Goal: Transaction & Acquisition: Book appointment/travel/reservation

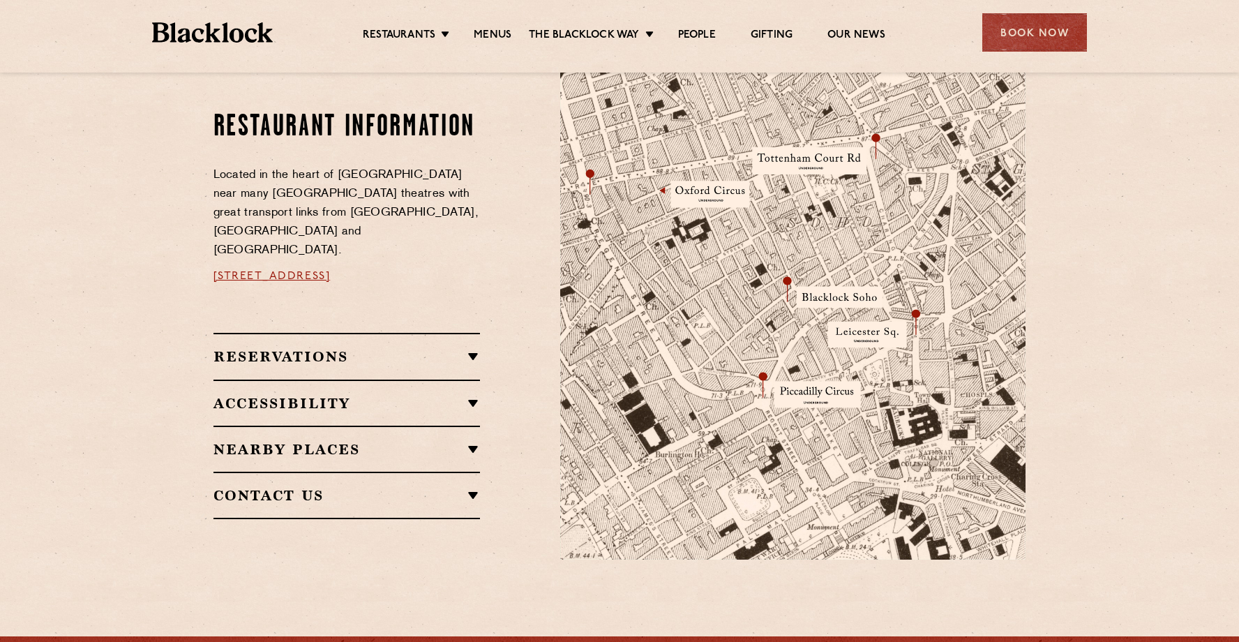
scroll to position [752, 0]
click at [391, 347] on h2 "Reservations" at bounding box center [346, 355] width 267 height 17
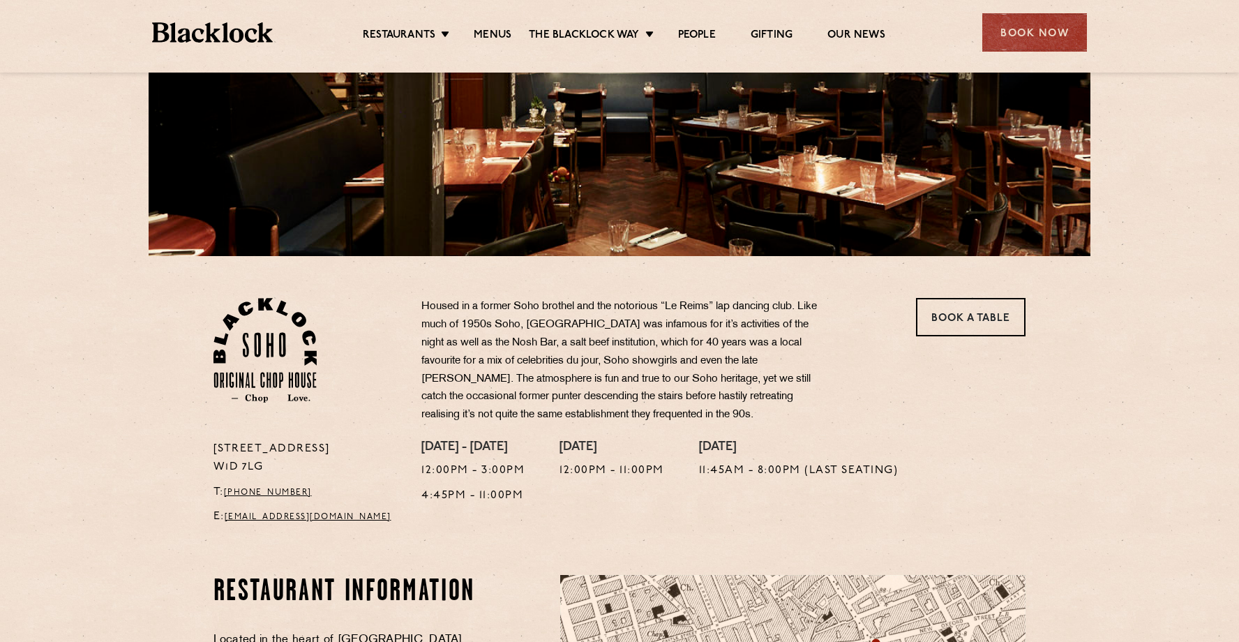
scroll to position [0, 0]
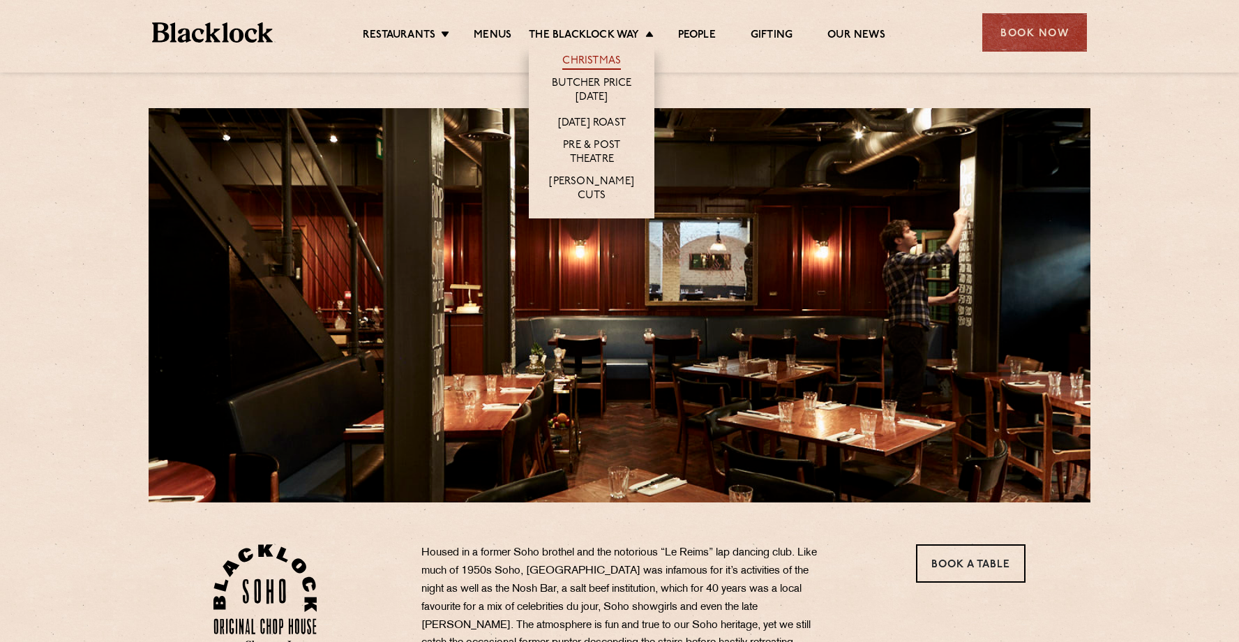
click at [603, 56] on link "Christmas" at bounding box center [591, 61] width 59 height 15
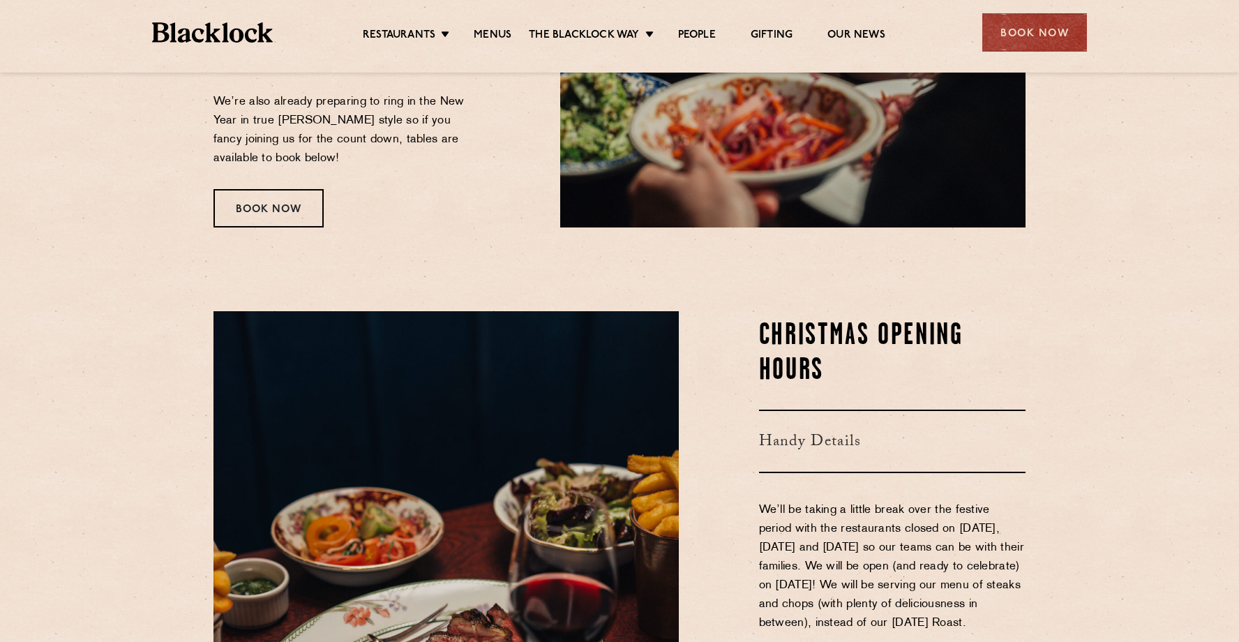
scroll to position [455, 0]
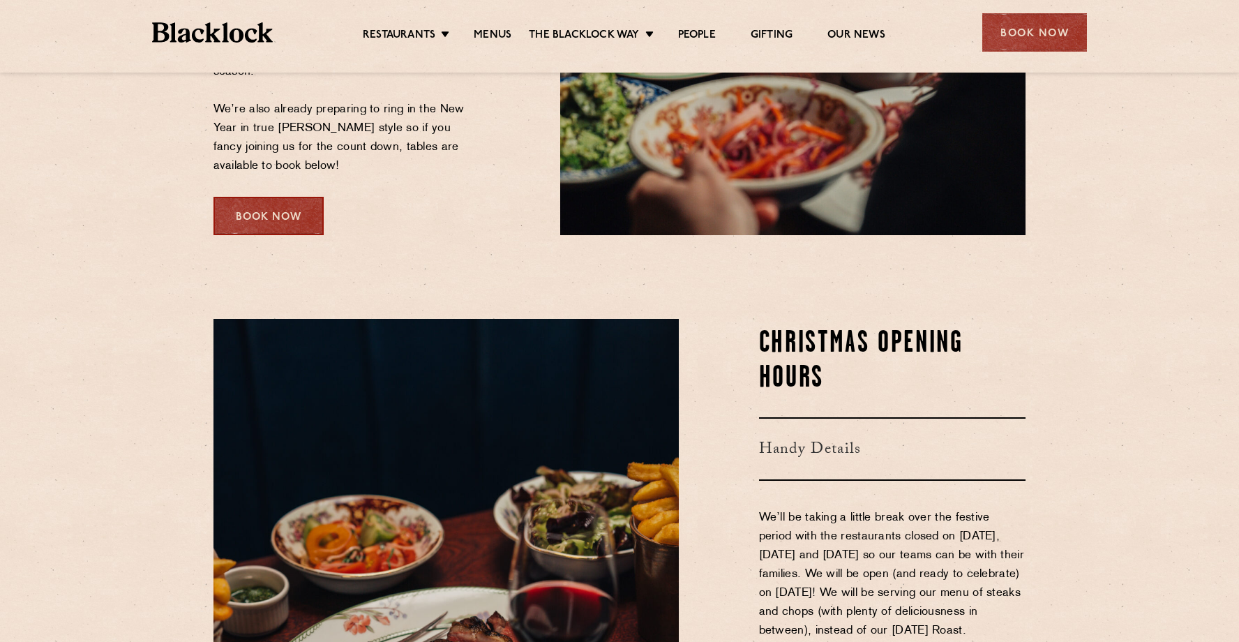
click at [270, 211] on div "Book Now" at bounding box center [268, 216] width 110 height 38
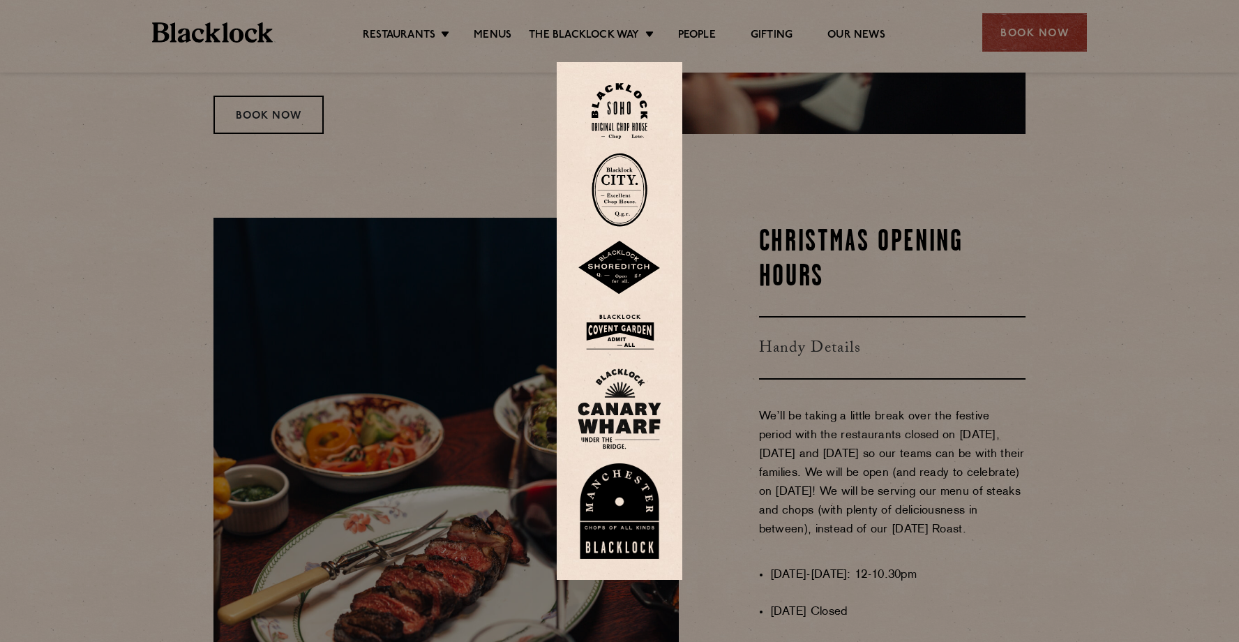
scroll to position [555, 0]
click at [614, 336] on img at bounding box center [620, 331] width 84 height 45
